Goal: Task Accomplishment & Management: Use online tool/utility

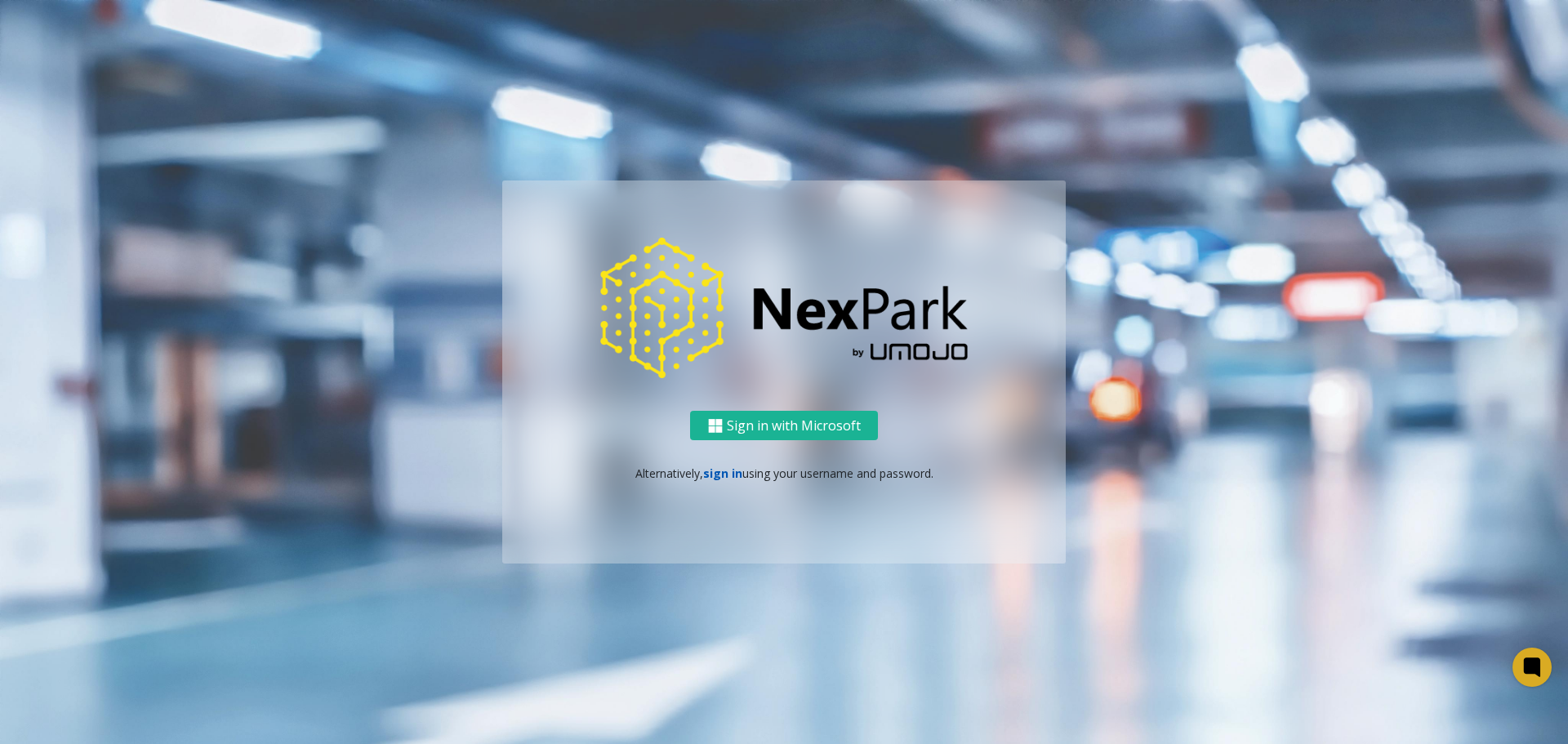
click at [714, 476] on link "sign in" at bounding box center [723, 473] width 39 height 16
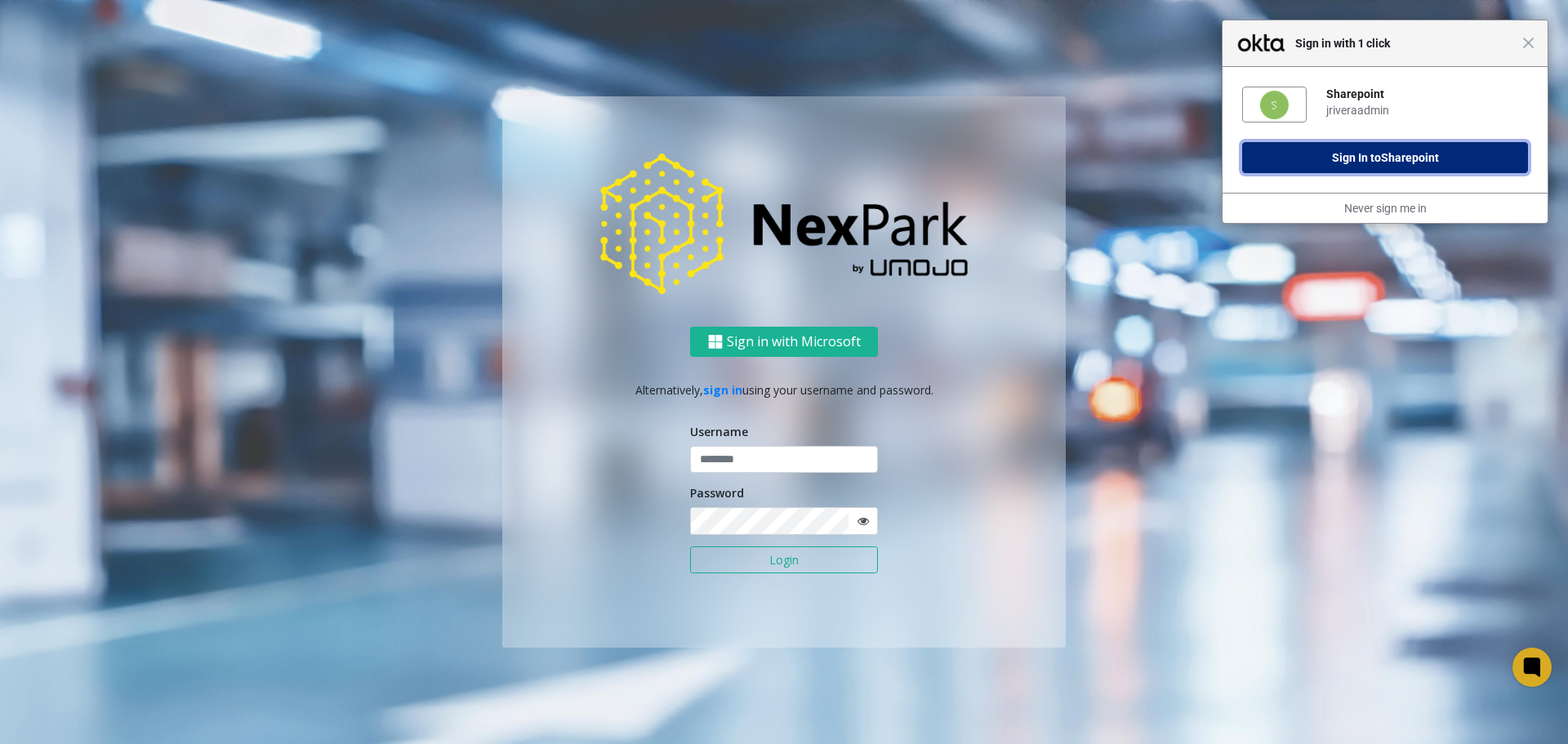
click at [1387, 159] on span "Sharepoint" at bounding box center [1410, 158] width 58 height 13
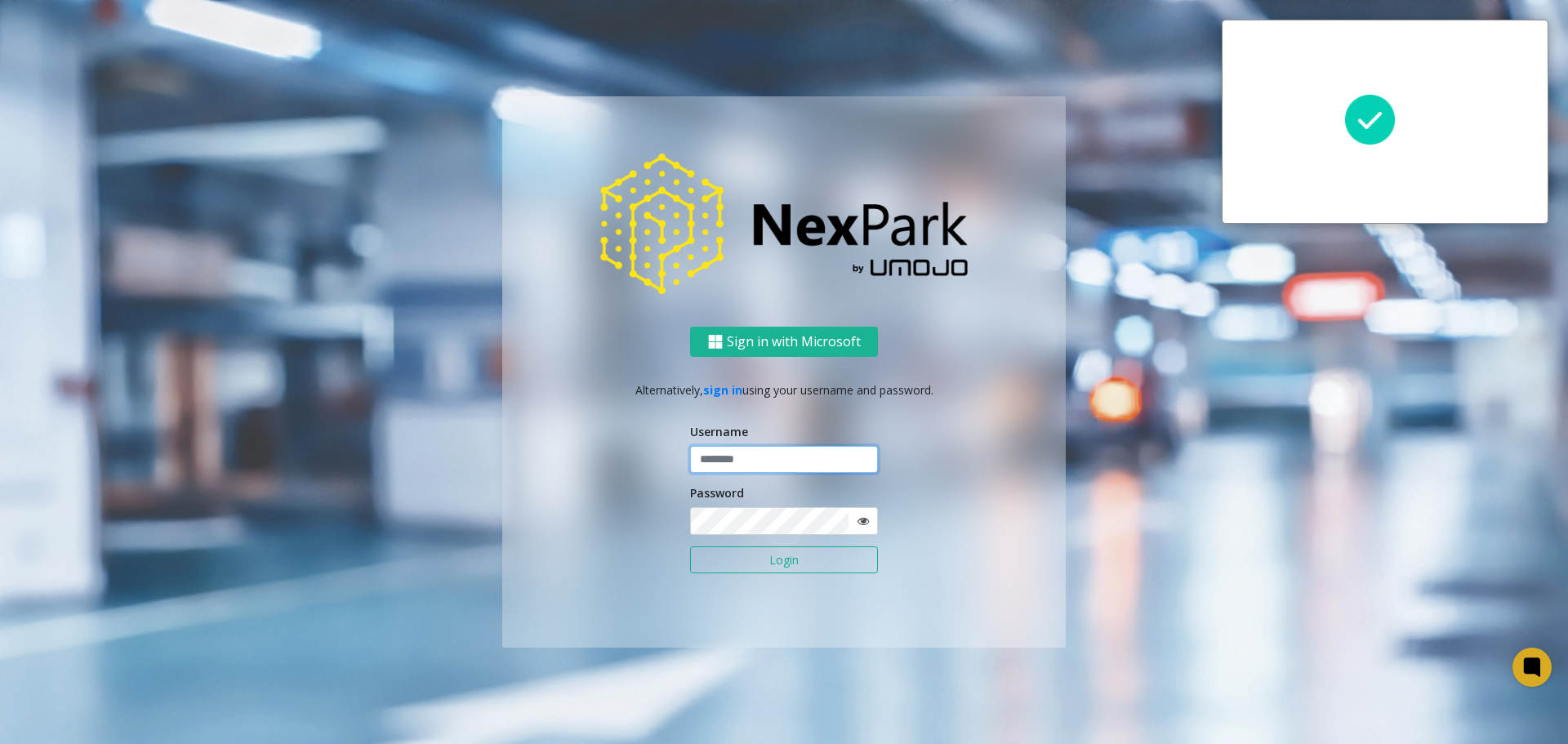
type input "**********"
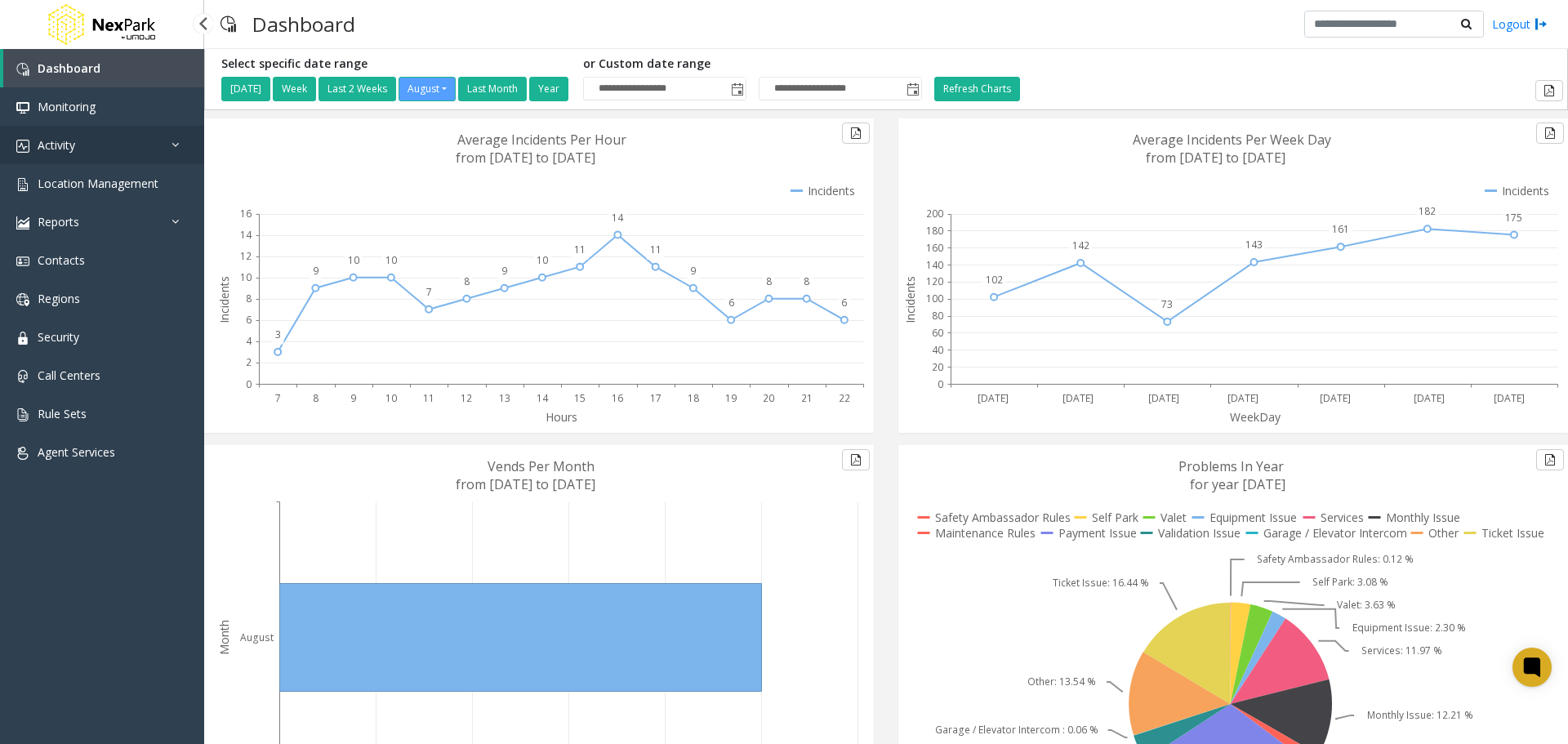
click at [89, 148] on link "Activity" at bounding box center [102, 145] width 204 height 38
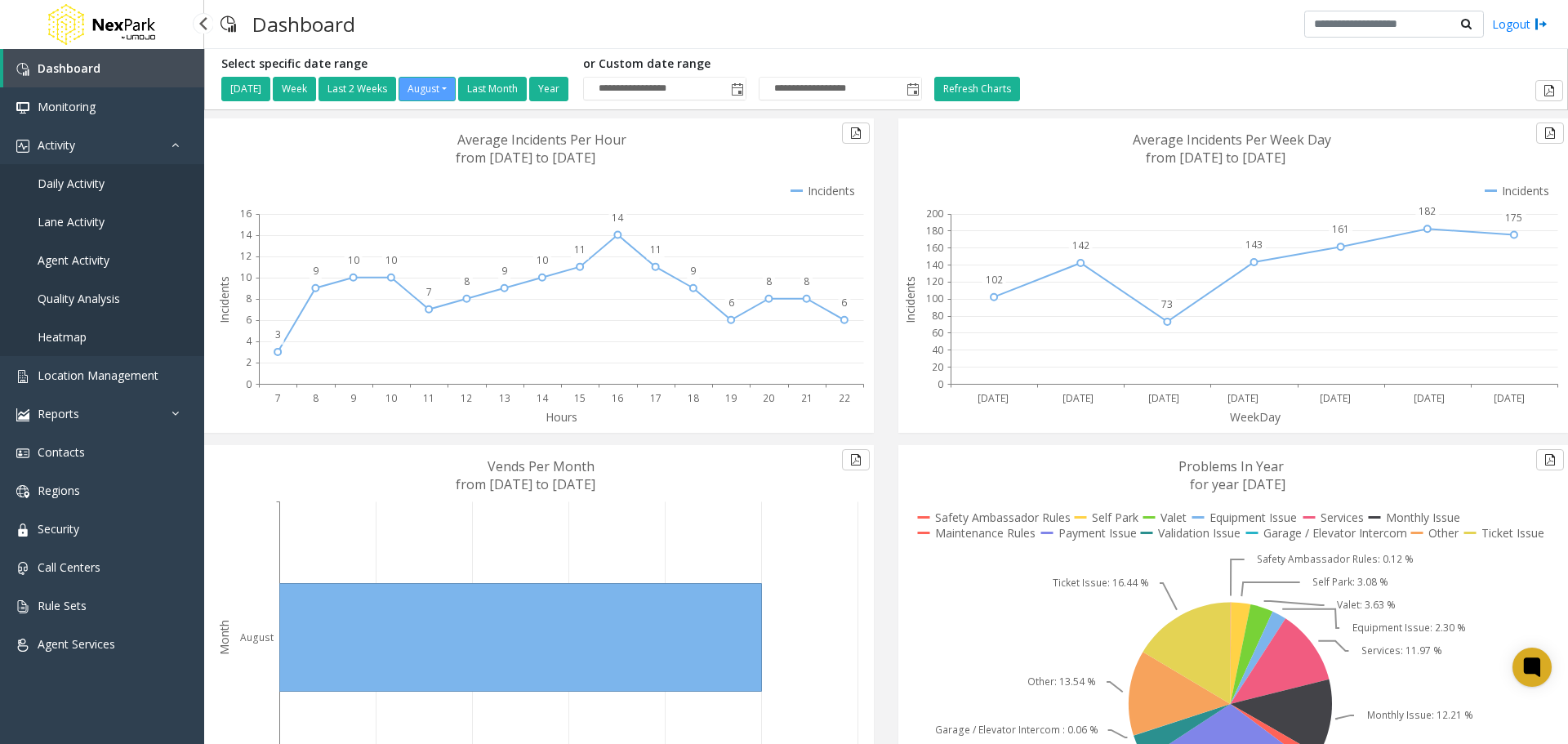
click at [86, 263] on span "Agent Activity" at bounding box center [73, 260] width 71 height 16
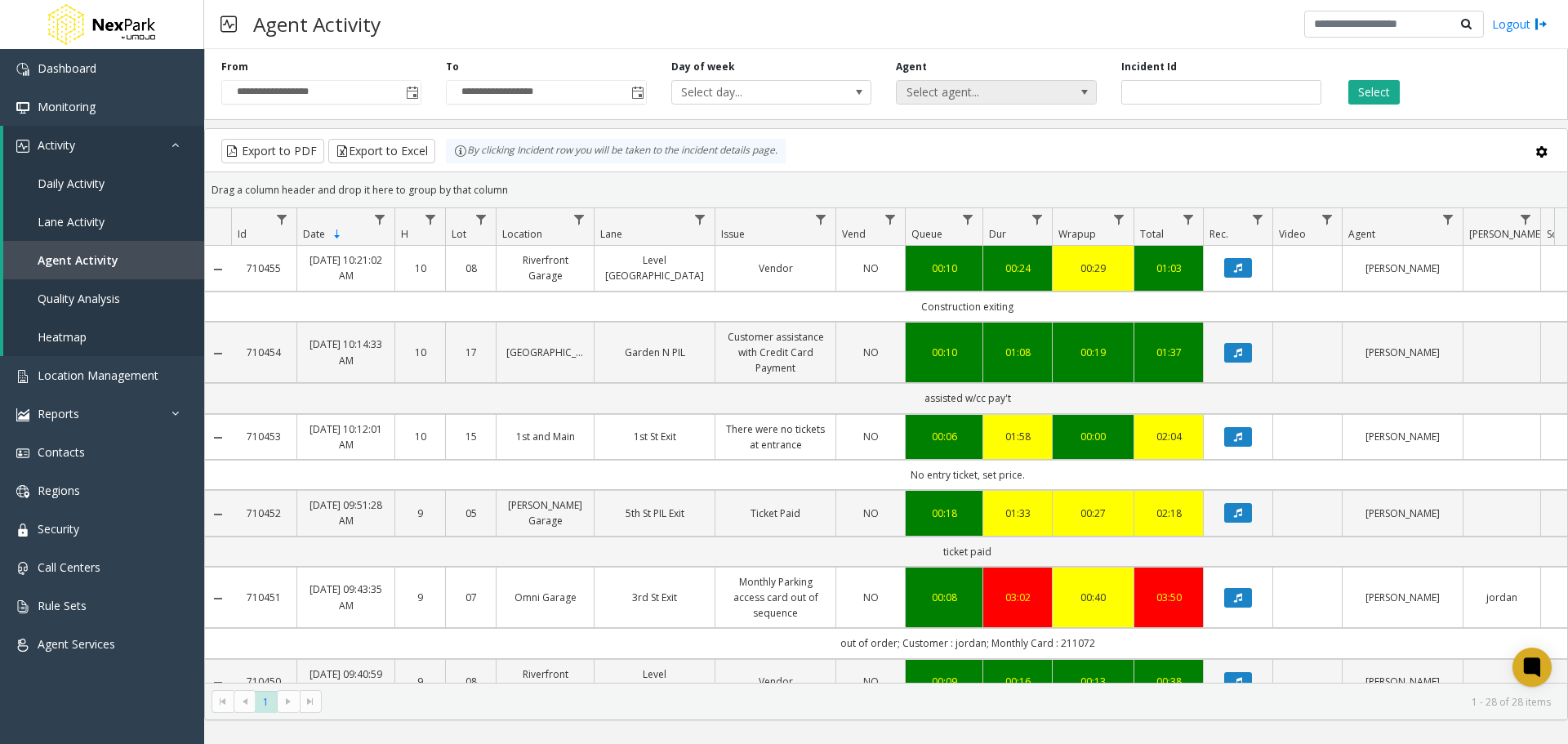
click at [1049, 95] on span "Select agent..." at bounding box center [976, 92] width 159 height 23
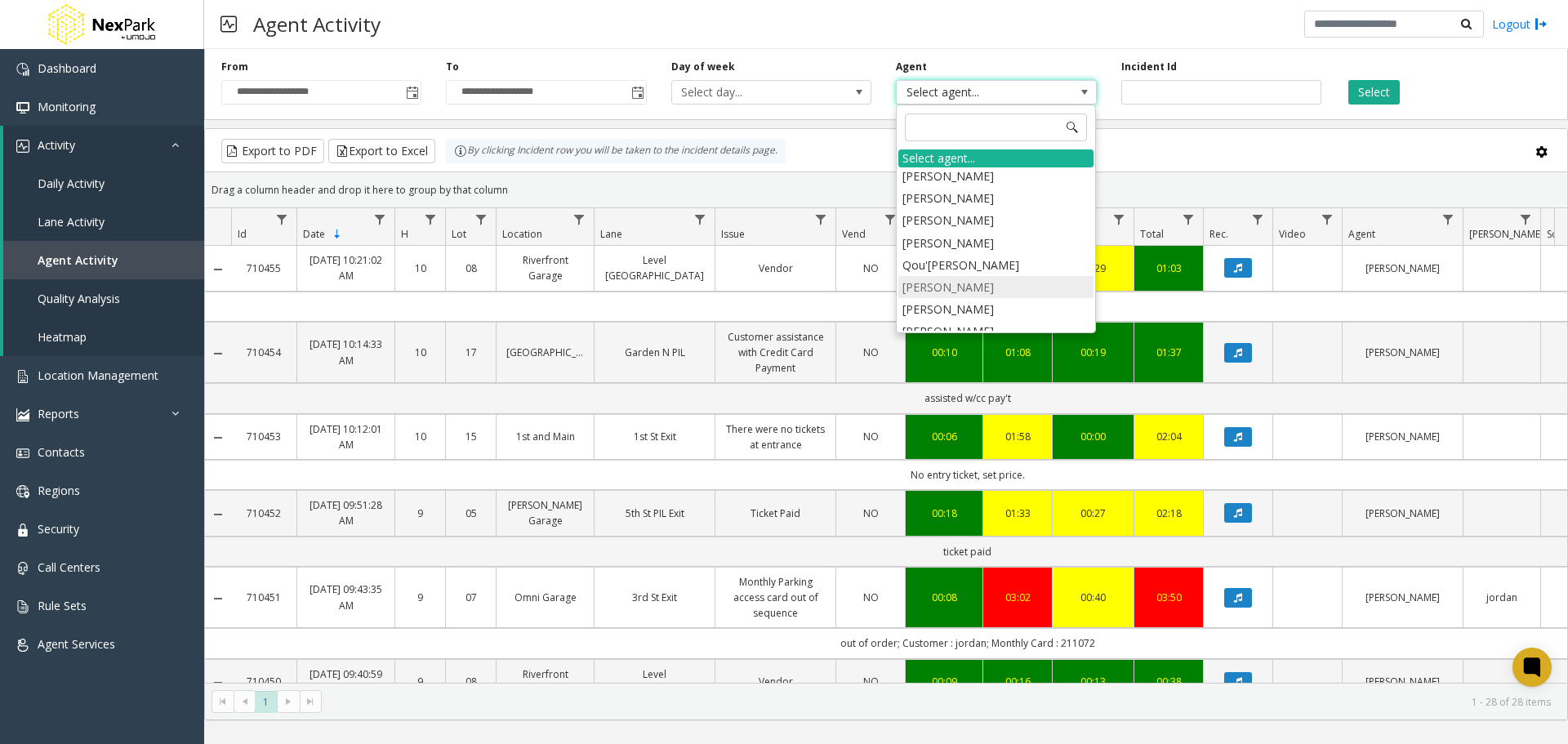
scroll to position [683, 0]
click at [965, 277] on li "[PERSON_NAME]" at bounding box center [996, 288] width 195 height 22
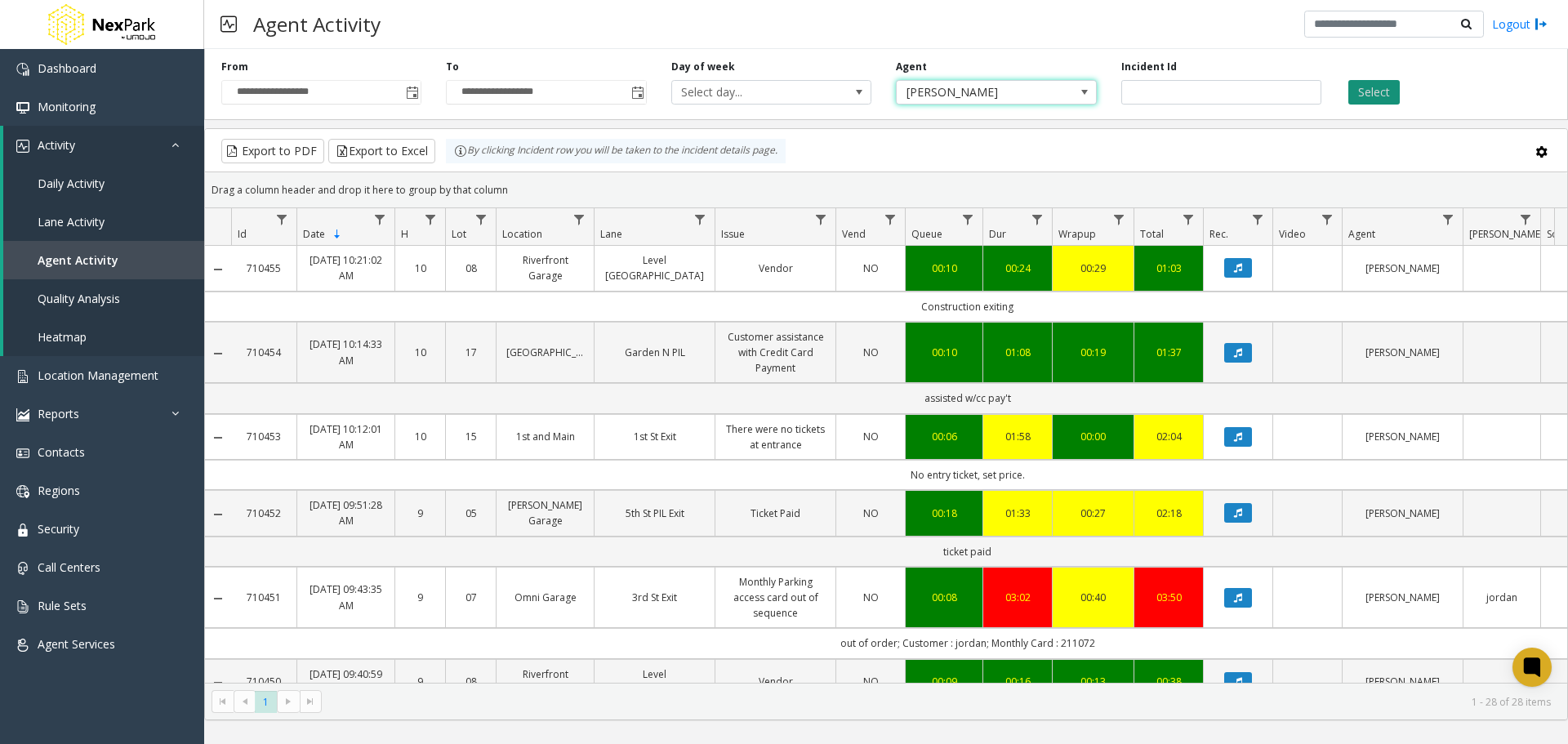
click at [1363, 93] on button "Select" at bounding box center [1374, 92] width 51 height 25
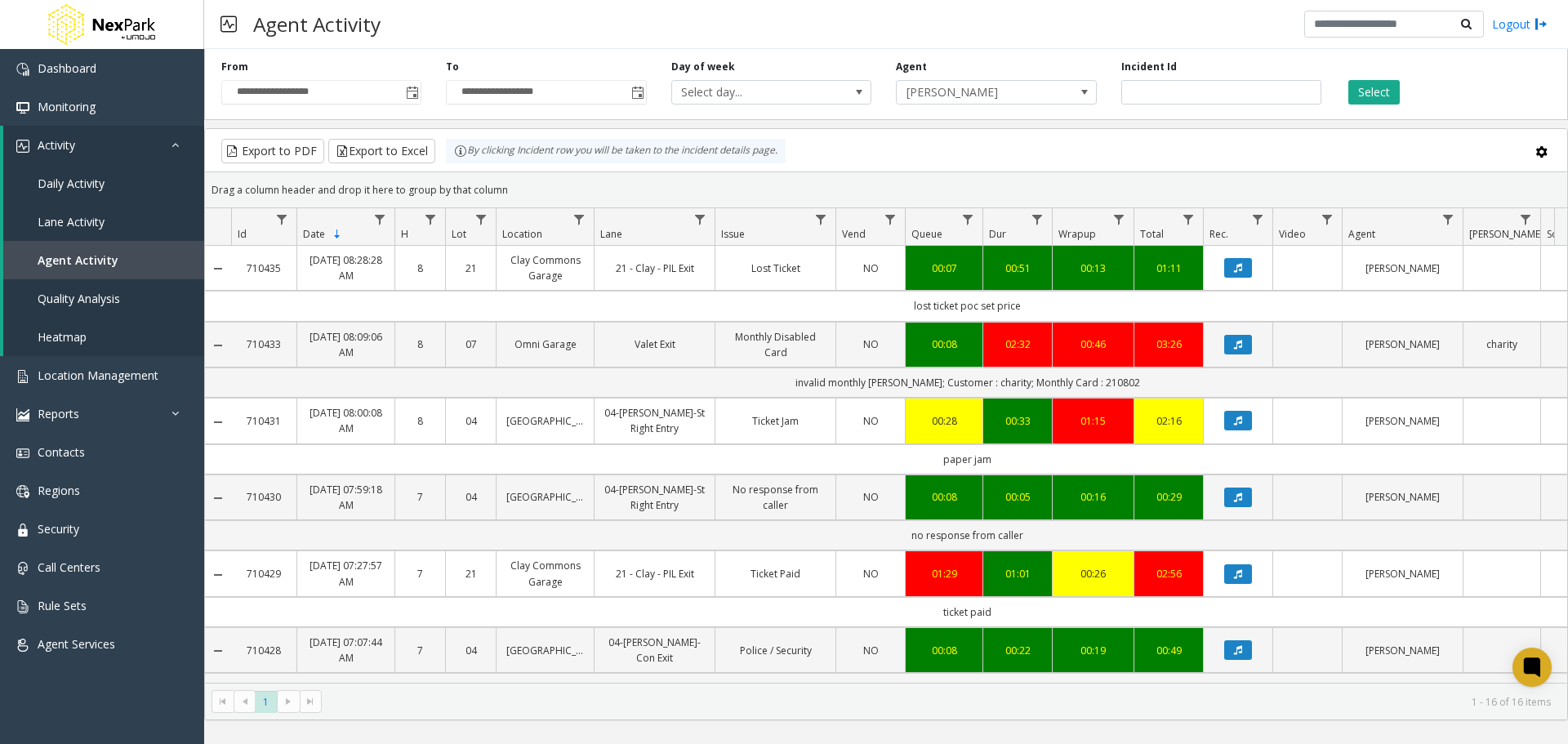
scroll to position [828, 0]
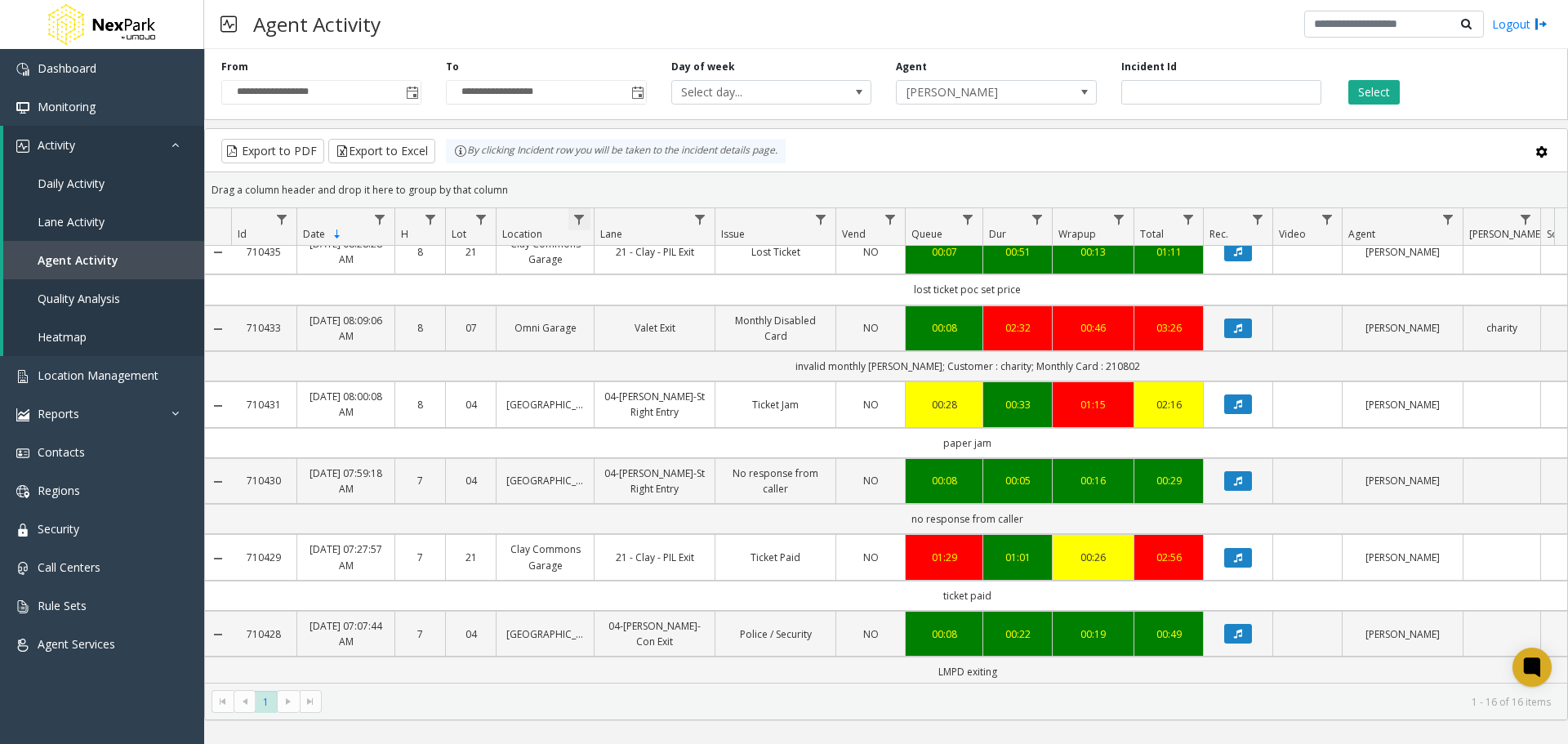
click at [582, 219] on span "Data table" at bounding box center [579, 220] width 13 height 13
click at [701, 257] on span "Location Filter Operators" at bounding box center [707, 257] width 13 height 13
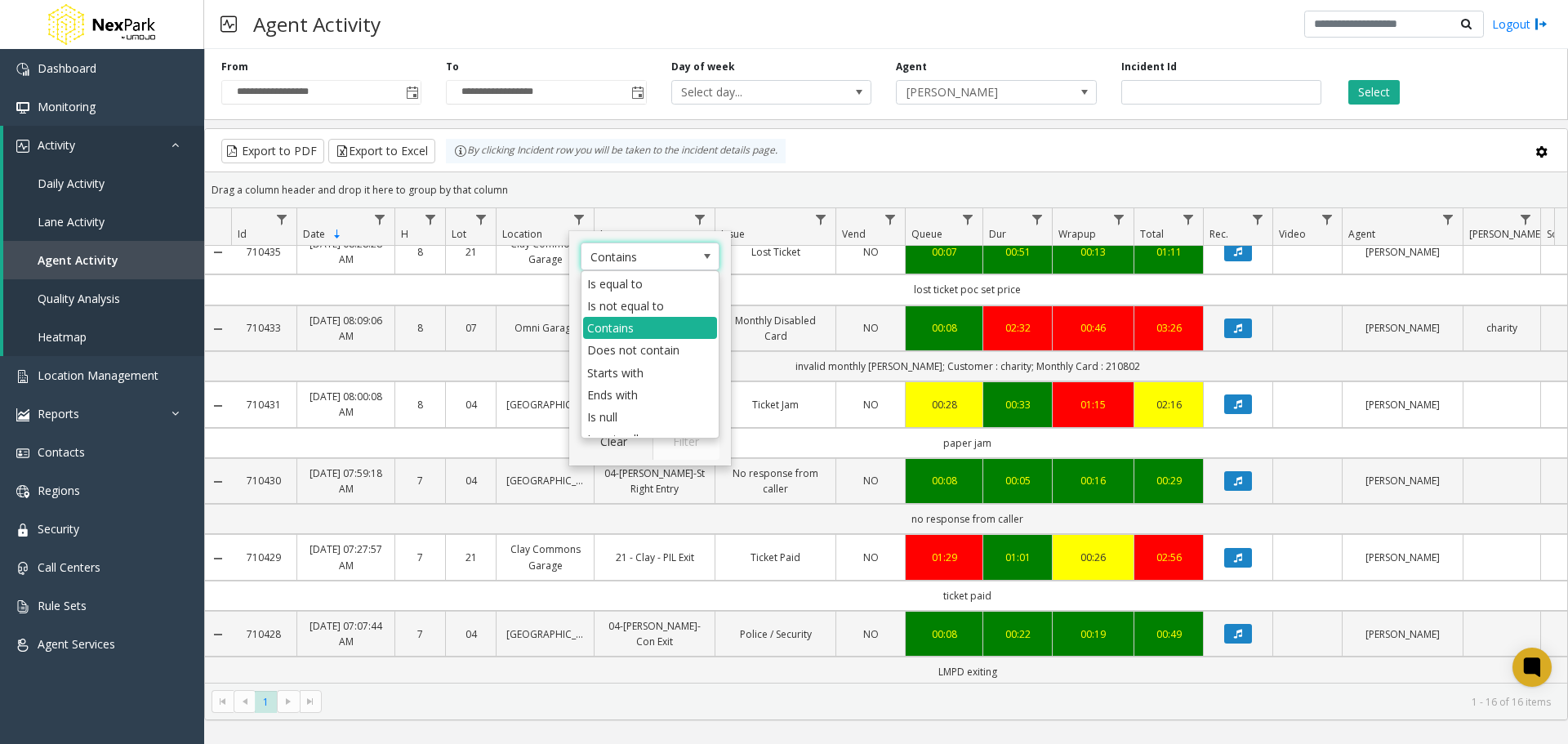
click at [696, 257] on span "Location Filter Operators" at bounding box center [707, 257] width 23 height 27
click at [615, 183] on div "Drag a column header and drop it here to group by that column" at bounding box center [887, 190] width 1363 height 28
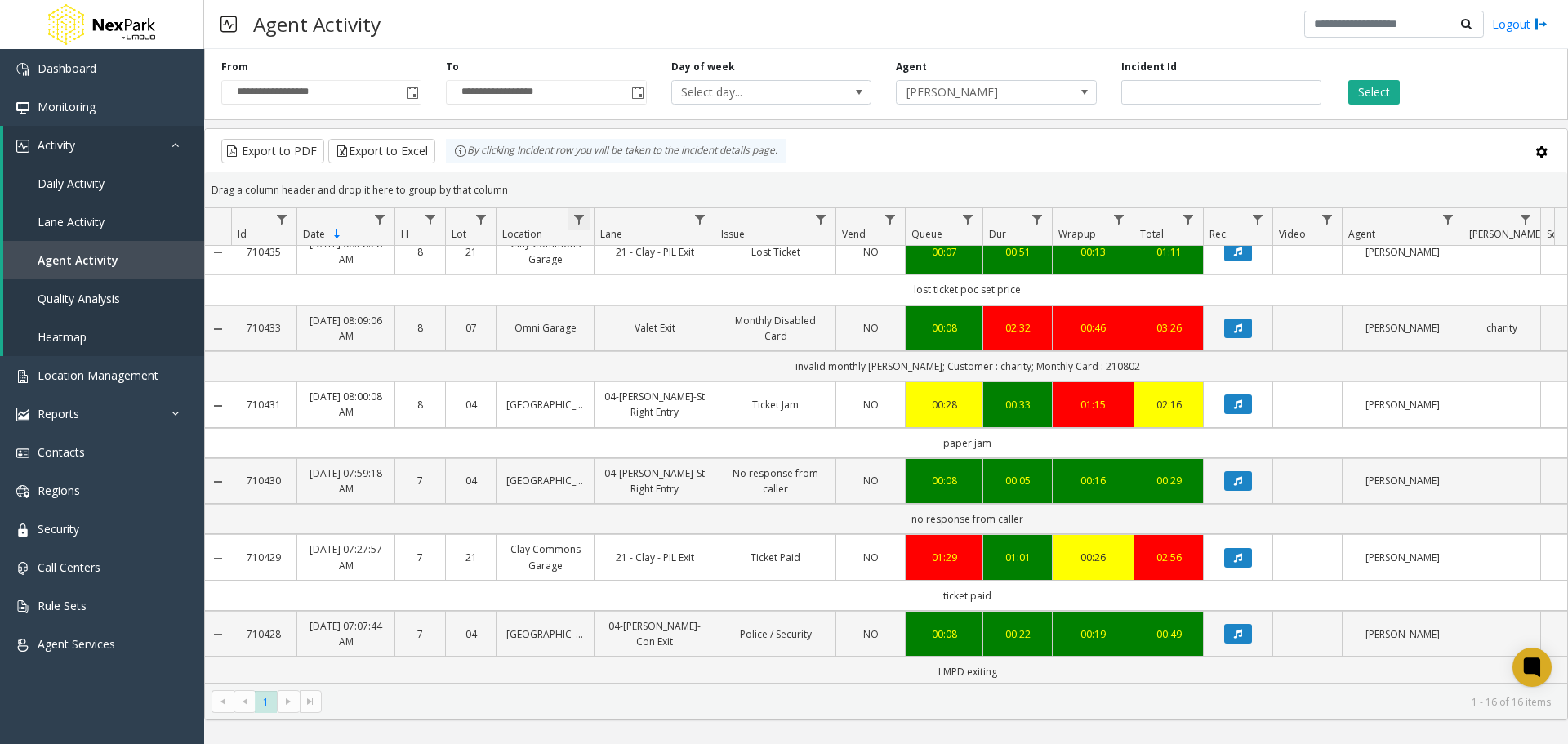
click at [577, 219] on span "Data table" at bounding box center [579, 220] width 13 height 13
click at [509, 232] on span "Location" at bounding box center [522, 234] width 40 height 14
